Goal: Navigation & Orientation: Understand site structure

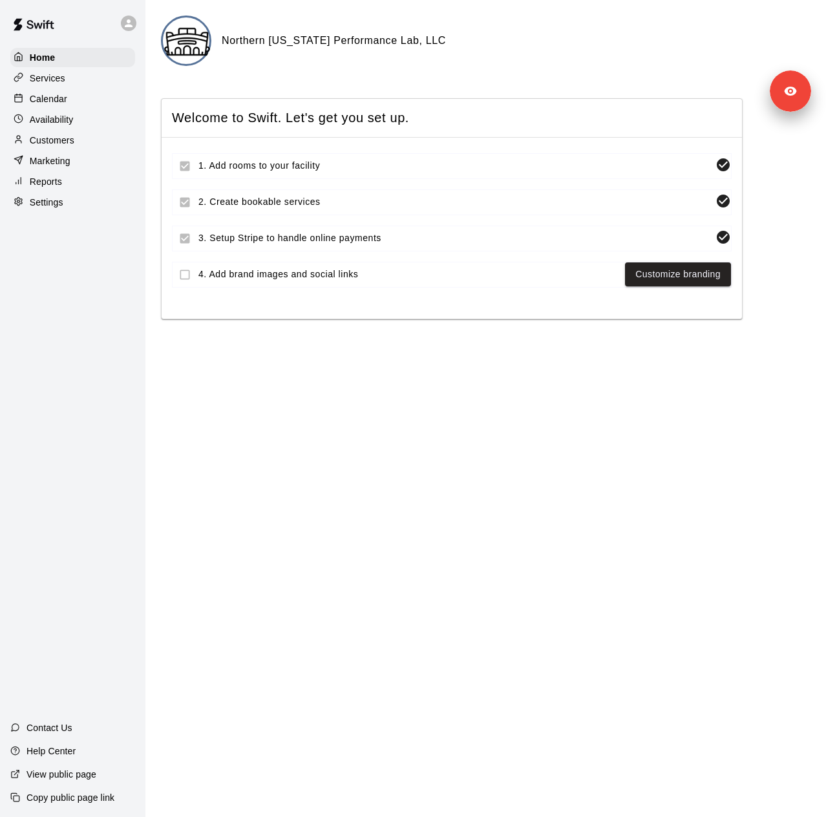
click at [71, 212] on div "Settings" at bounding box center [72, 202] width 125 height 19
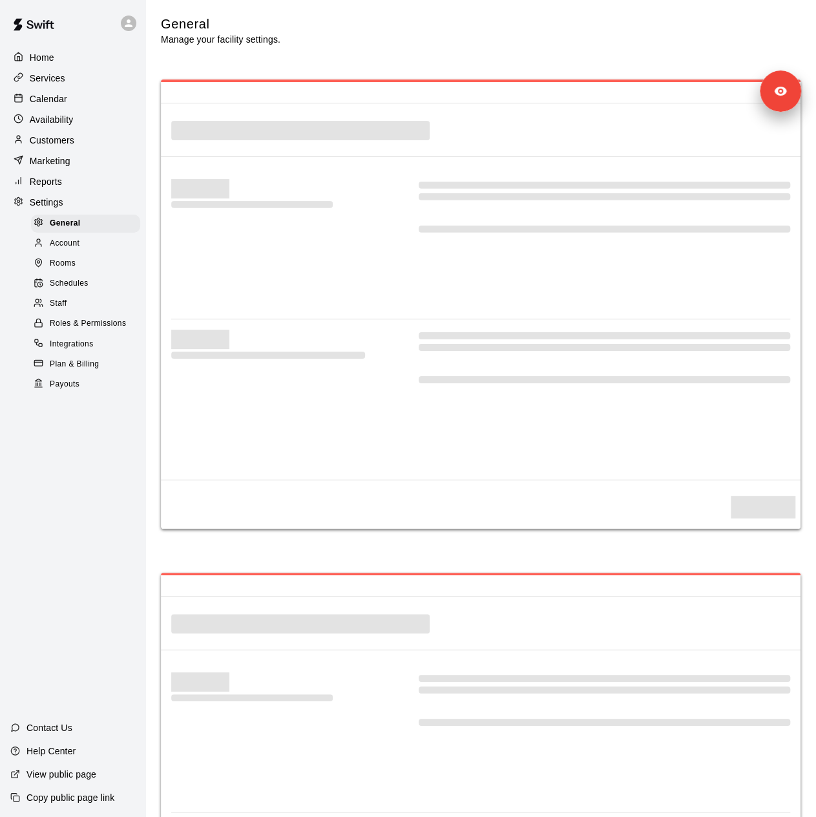
select select "**"
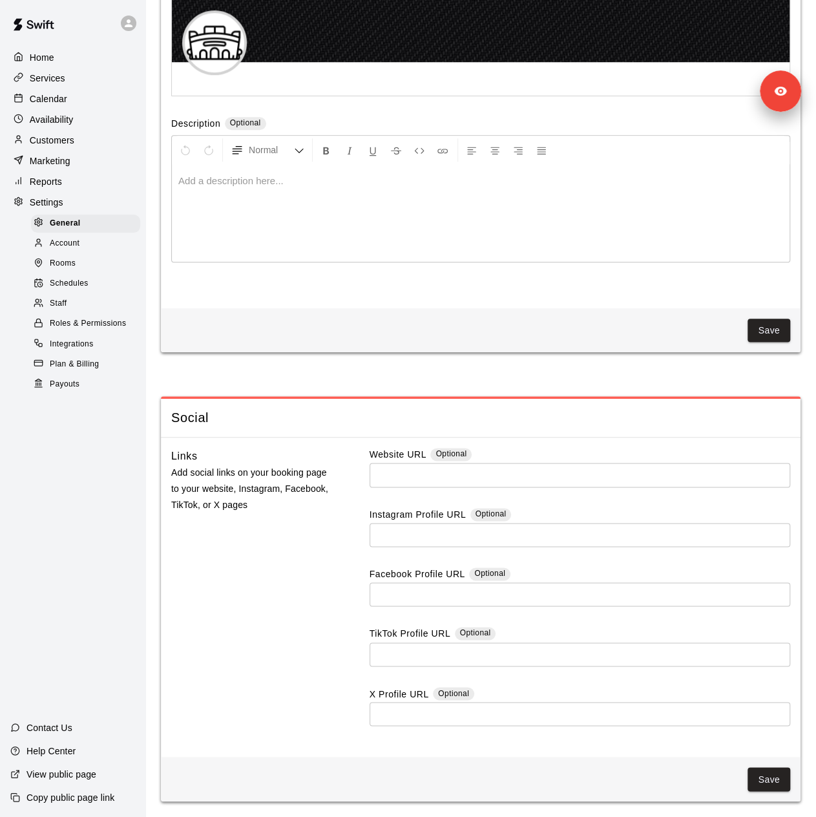
scroll to position [3052, 0]
click at [62, 391] on span "Payouts" at bounding box center [65, 384] width 30 height 13
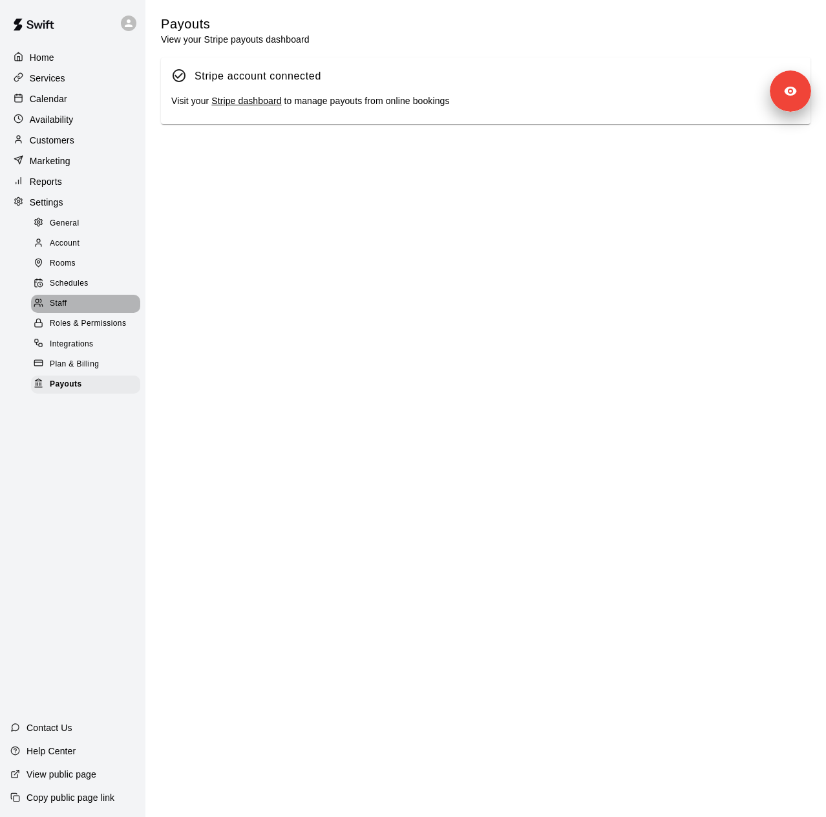
click at [80, 313] on div "Staff" at bounding box center [85, 304] width 109 height 18
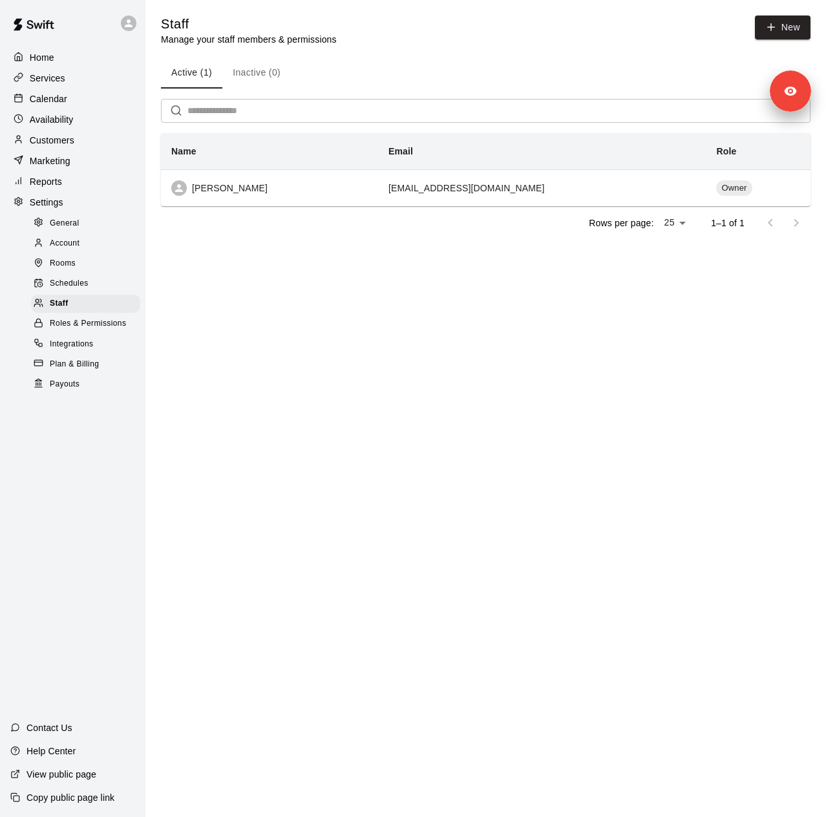
click at [93, 147] on div "Customers" at bounding box center [72, 140] width 125 height 19
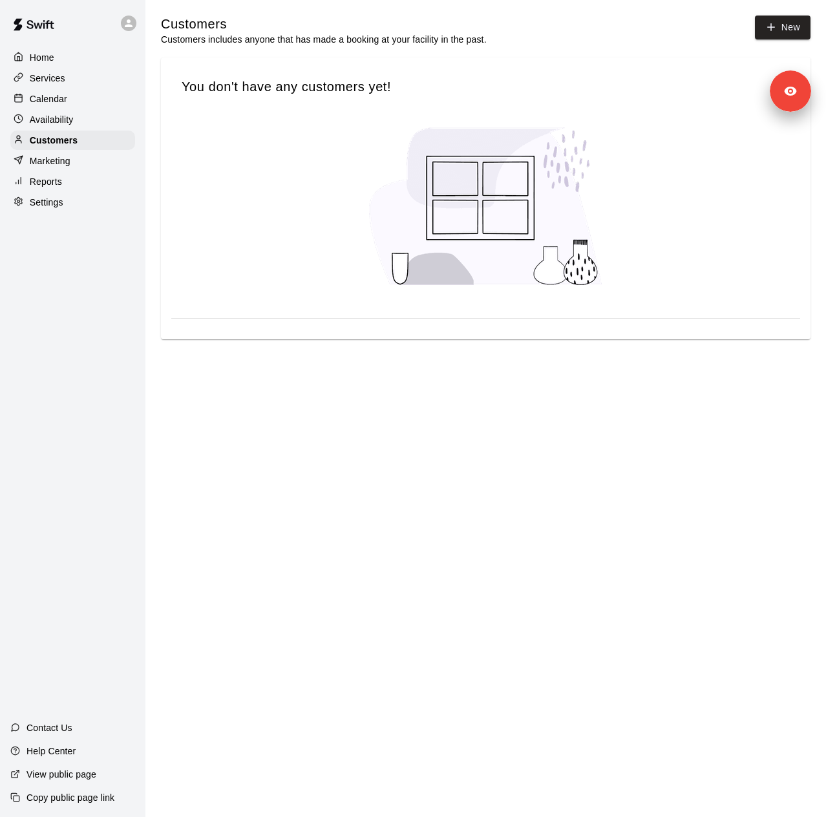
click at [64, 183] on div "Reports" at bounding box center [72, 181] width 125 height 19
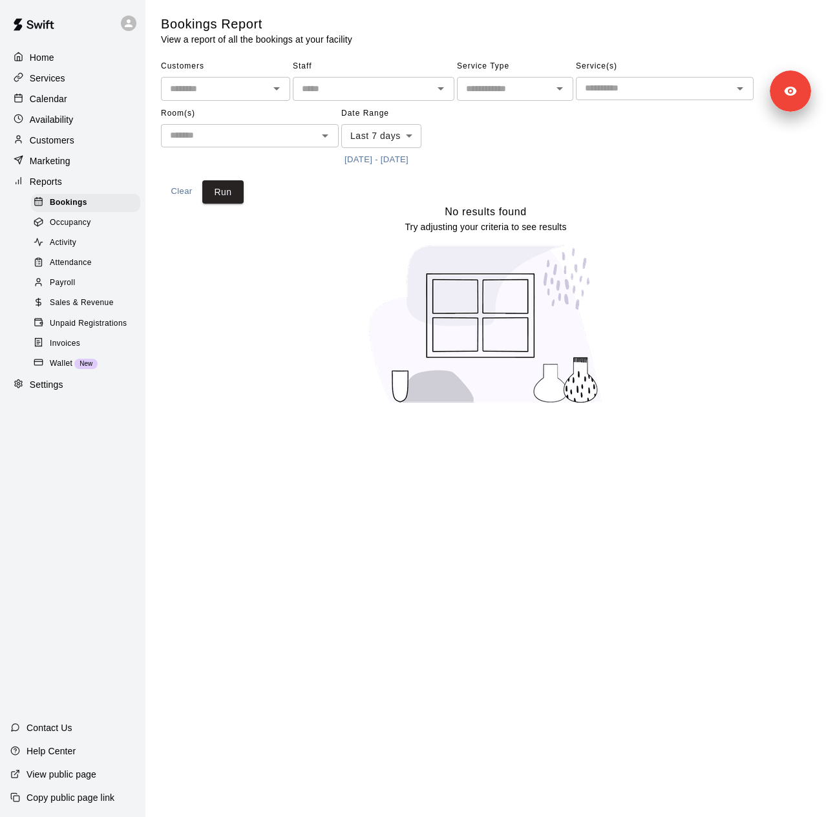
click at [85, 85] on div "Services" at bounding box center [72, 77] width 125 height 19
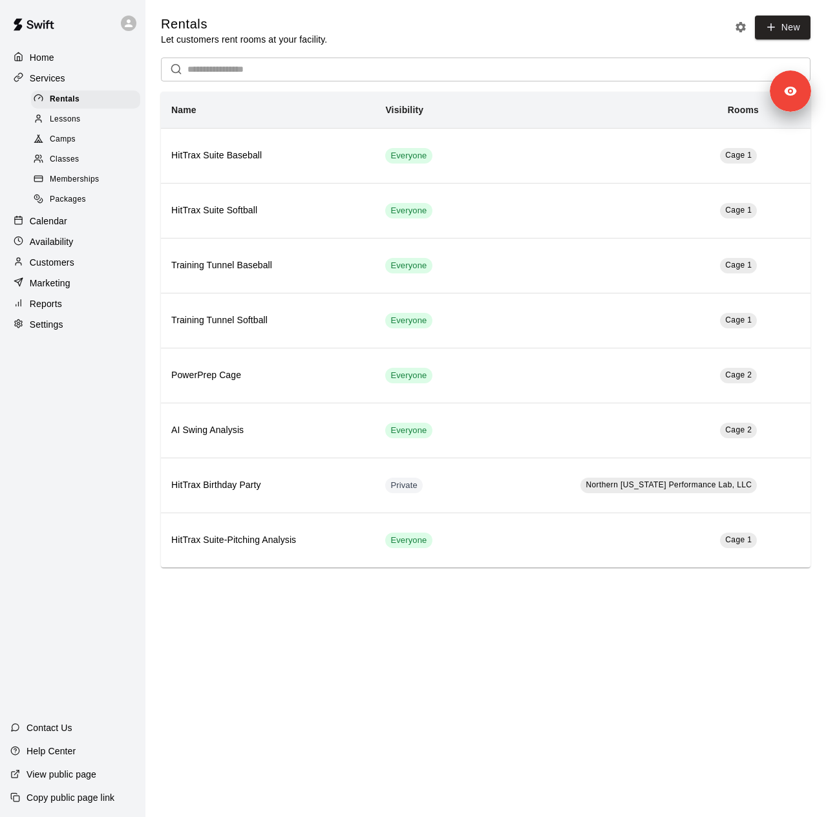
click at [66, 183] on span "Memberships" at bounding box center [74, 179] width 49 height 13
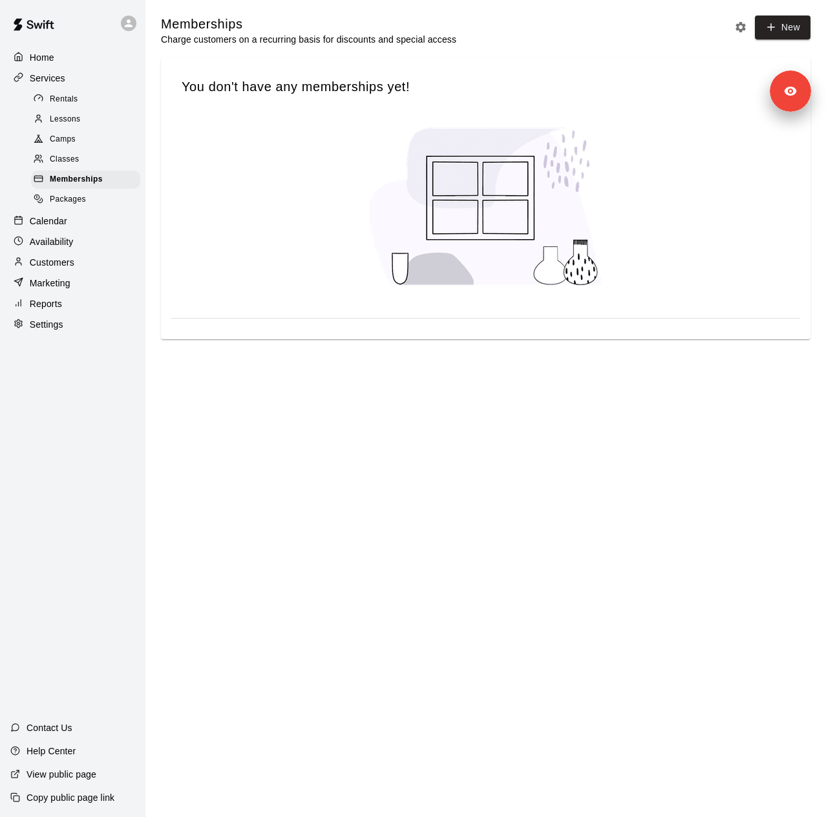
click at [65, 289] on p "Marketing" at bounding box center [50, 283] width 41 height 13
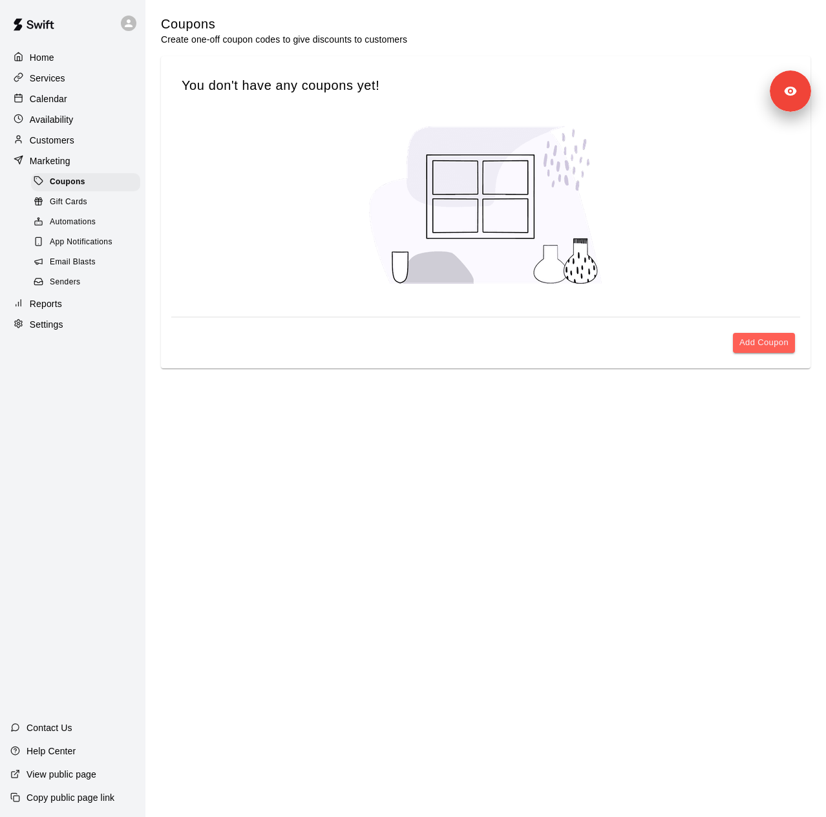
click at [84, 291] on div "Senders" at bounding box center [85, 282] width 109 height 18
